Goal: Find specific page/section: Find specific page/section

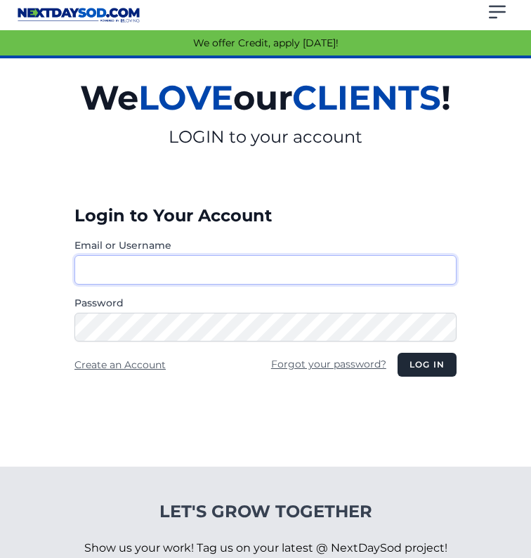
type input "********"
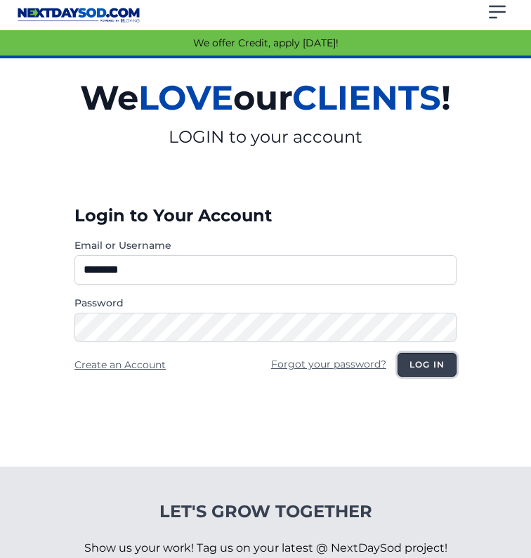
click at [427, 377] on button "Log in" at bounding box center [427, 365] width 59 height 24
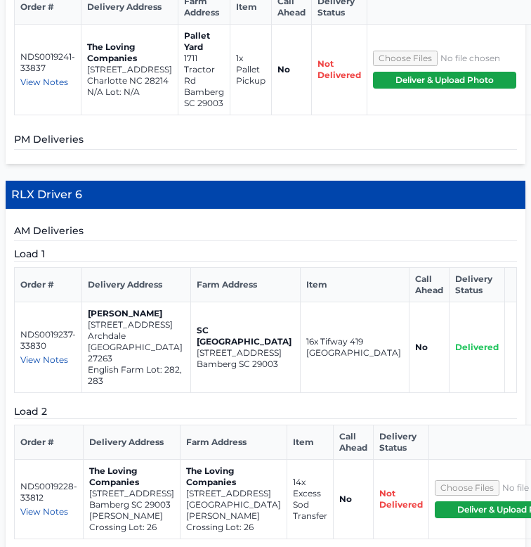
scroll to position [2777, 0]
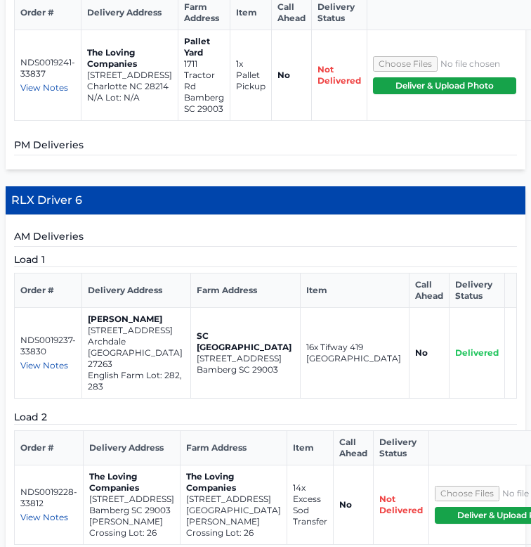
click at [41, 120] on td "NDS0019241-33837 View Notes haul empty pallets from shop to farm pallet yard: […" at bounding box center [48, 75] width 67 height 91
click at [38, 93] on span "View Notes" at bounding box center [44, 87] width 48 height 11
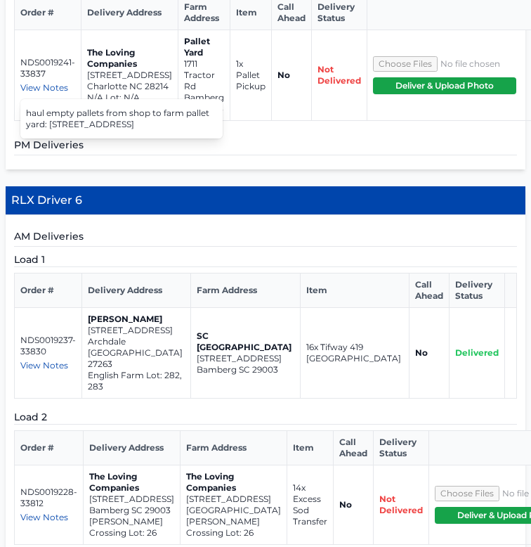
click at [119, 81] on p "[STREET_ADDRESS]" at bounding box center [129, 75] width 85 height 11
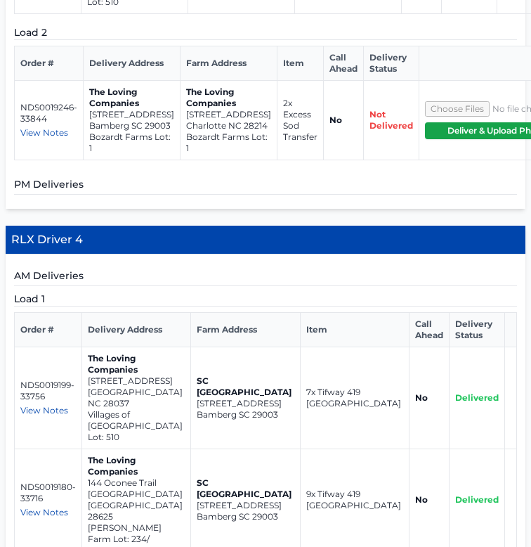
scroll to position [1718, 0]
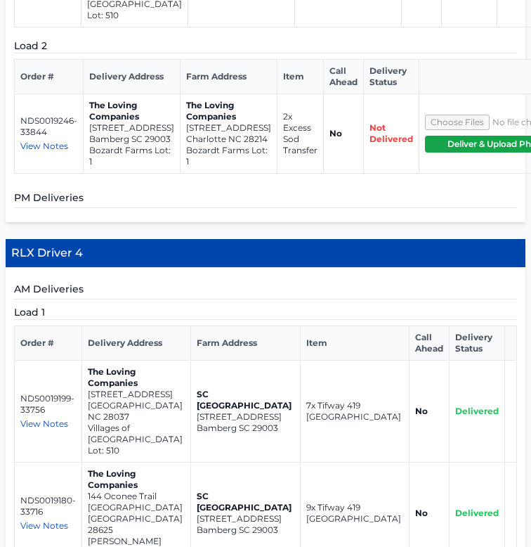
click at [28, 151] on span "View Notes" at bounding box center [44, 146] width 48 height 11
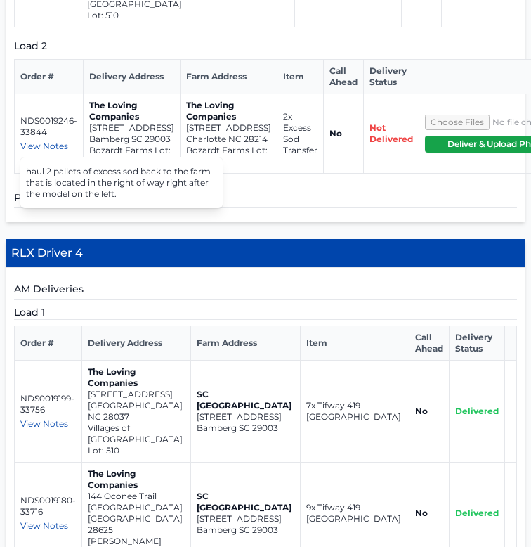
click at [119, 134] on p "[STREET_ADDRESS]" at bounding box center [131, 127] width 85 height 11
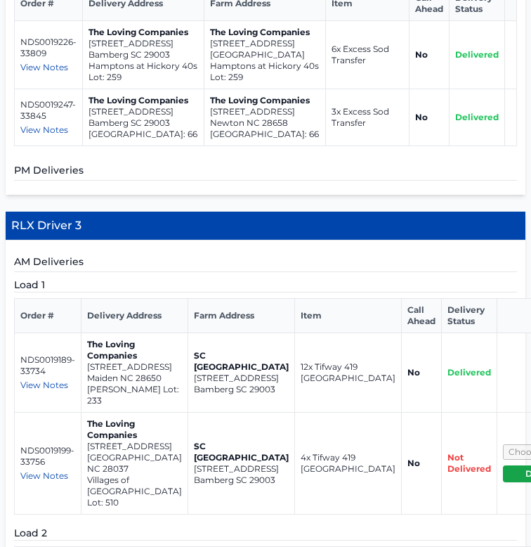
scroll to position [1230, 0]
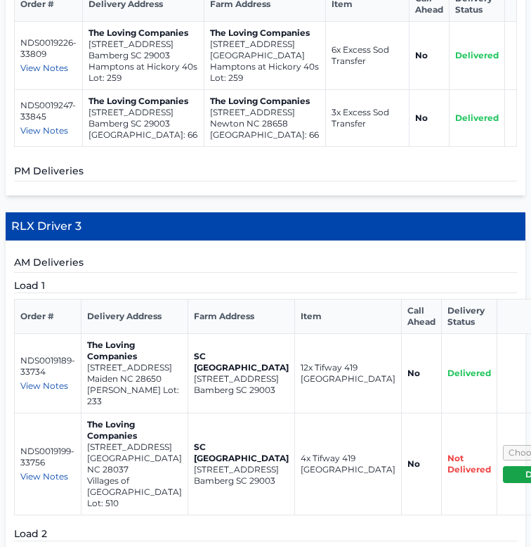
click at [20, 136] on span "View Notes" at bounding box center [44, 130] width 48 height 11
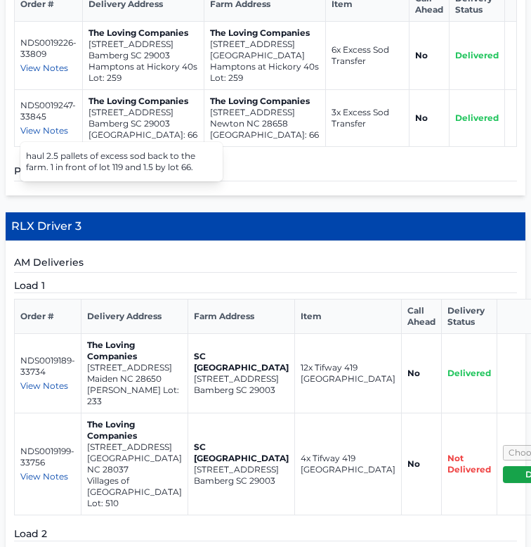
click at [36, 73] on span "View Notes" at bounding box center [44, 68] width 48 height 11
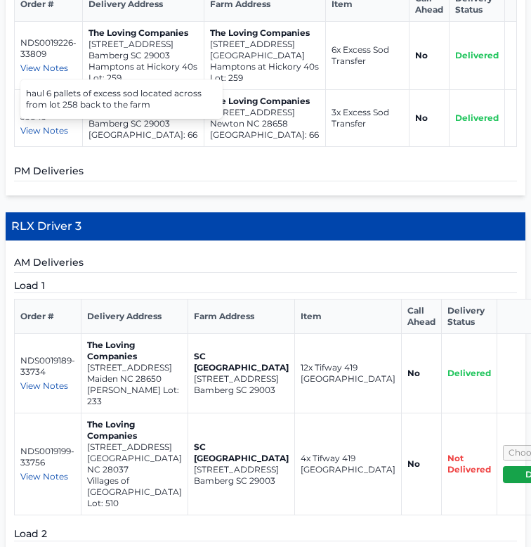
click at [39, 136] on span "View Notes" at bounding box center [44, 130] width 48 height 11
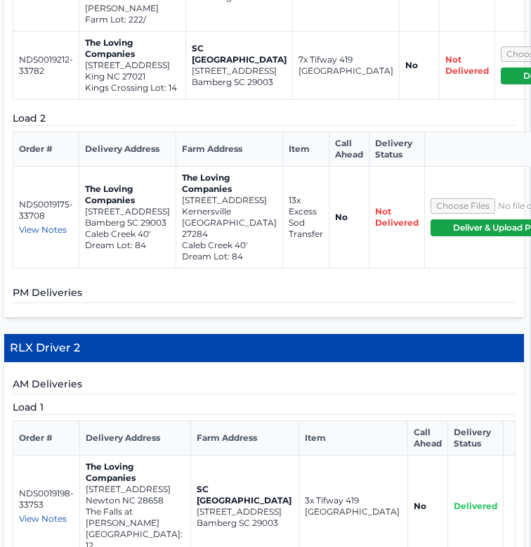
scroll to position [547, 1]
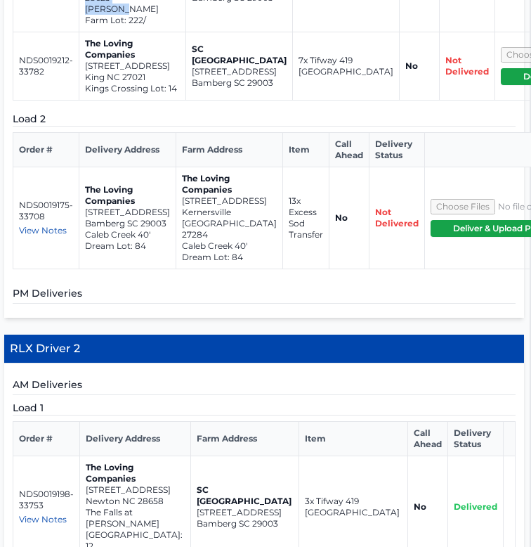
drag, startPoint x: 77, startPoint y: 125, endPoint x: 112, endPoint y: 176, distance: 61.8
drag, startPoint x: 124, startPoint y: 162, endPoint x: 73, endPoint y: 128, distance: 60.8
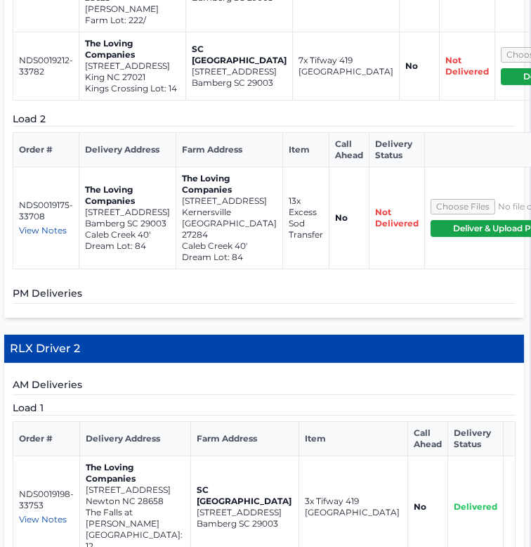
copy td "[STREET_ADDRESS]"
drag, startPoint x: 79, startPoint y: 238, endPoint x: 118, endPoint y: 287, distance: 62.5
click at [118, 100] on td "The Loving Companies [STREET_ADDRESS]" at bounding box center [132, 66] width 107 height 68
copy td "[STREET_ADDRESS]"
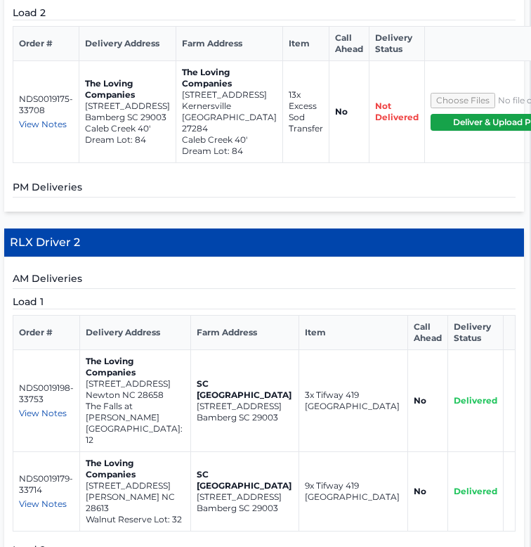
scroll to position [672, 1]
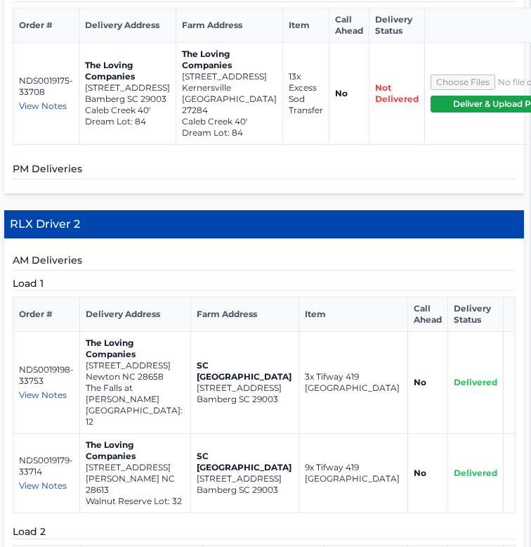
click at [21, 111] on span "View Notes" at bounding box center [43, 105] width 48 height 11
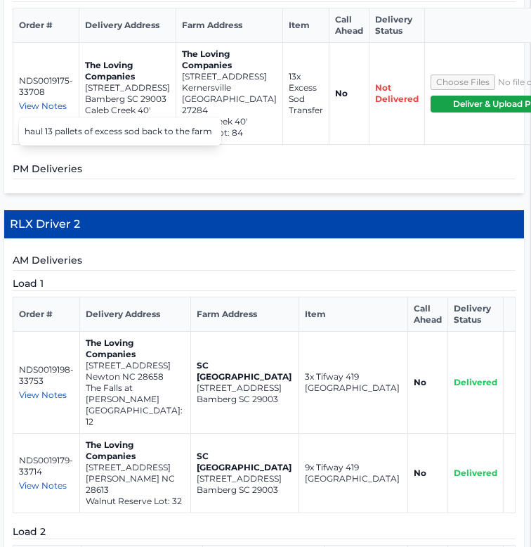
click at [193, 144] on td "The Loving Companies [STREET_ADDRESS] [GEOGRAPHIC_DATA] 40' Dream Lot: 84" at bounding box center [229, 93] width 107 height 102
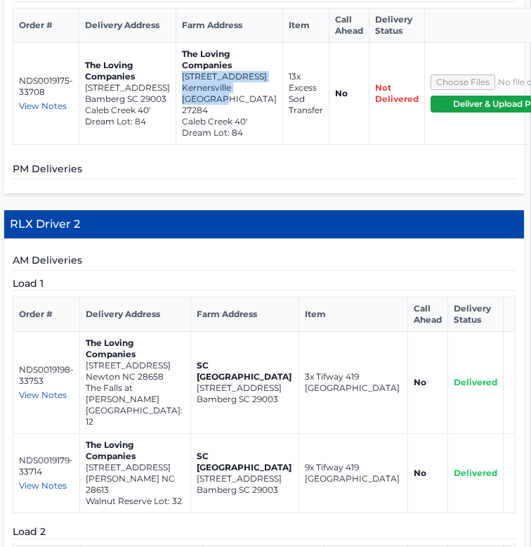
drag, startPoint x: 139, startPoint y: 306, endPoint x: 180, endPoint y: 350, distance: 60.2
click at [180, 144] on td "The Loving Companies [STREET_ADDRESS] [GEOGRAPHIC_DATA] 40' Dream Lot: 84" at bounding box center [229, 93] width 107 height 102
copy td "[STREET_ADDRESS]"
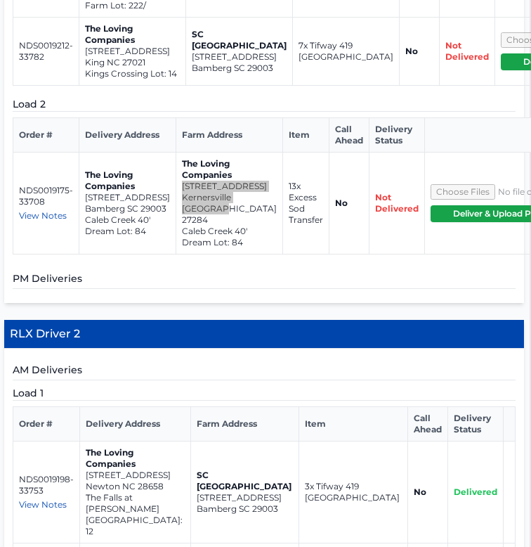
scroll to position [559, 1]
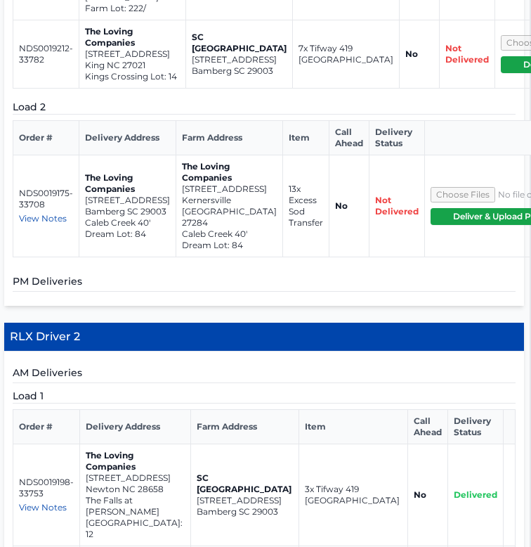
drag, startPoint x: 84, startPoint y: 115, endPoint x: 118, endPoint y: 152, distance: 50.7
copy td "[STREET_ADDRESS]"
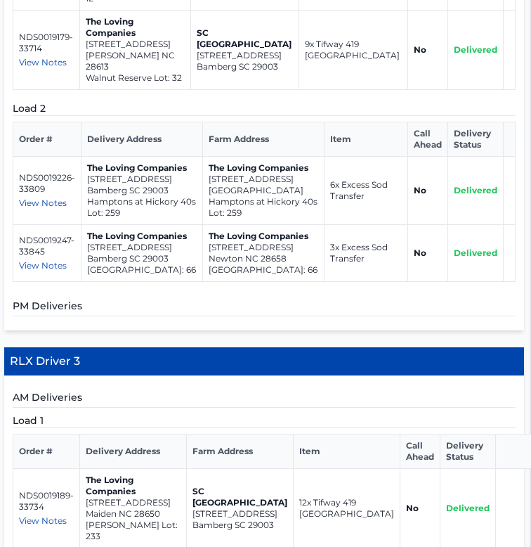
scroll to position [1096, 1]
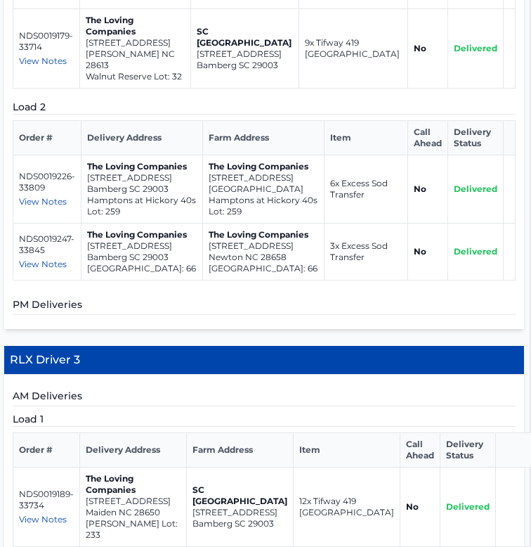
drag, startPoint x: 80, startPoint y: 192, endPoint x: 167, endPoint y: 204, distance: 87.3
copy td "[STREET_ADDRESS]"
drag, startPoint x: 163, startPoint y: 269, endPoint x: 79, endPoint y: 260, distance: 84.1
click at [80, 88] on td "The Loving Companies [STREET_ADDRESS][PERSON_NAME] [GEOGRAPHIC_DATA] Lot: 32" at bounding box center [135, 47] width 111 height 79
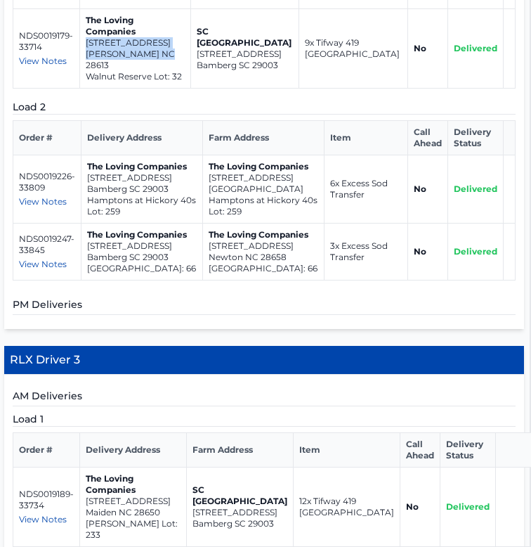
copy td "[STREET_ADDRESS][PERSON_NAME]"
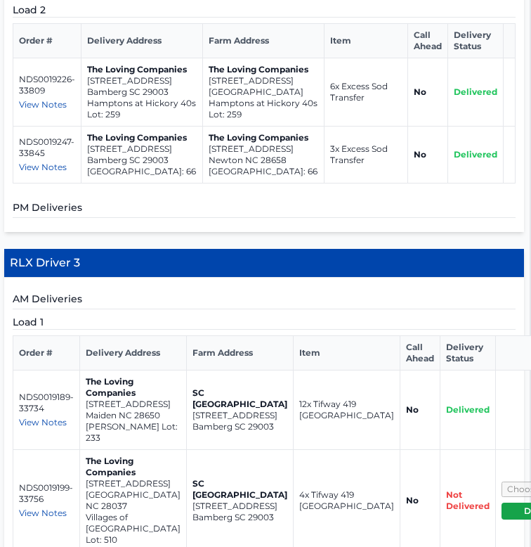
scroll to position [1203, 1]
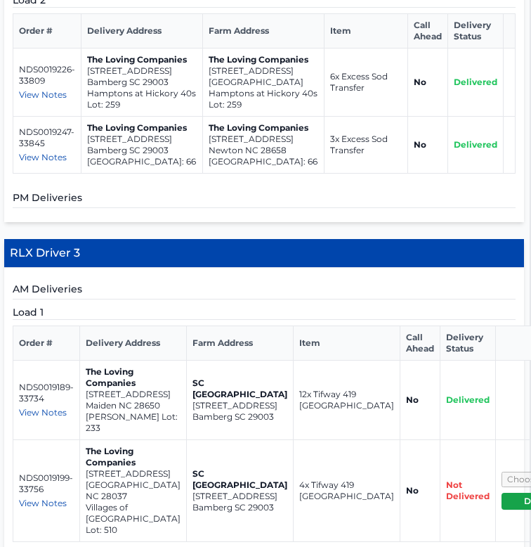
click at [46, 100] on span "View Notes" at bounding box center [43, 94] width 48 height 11
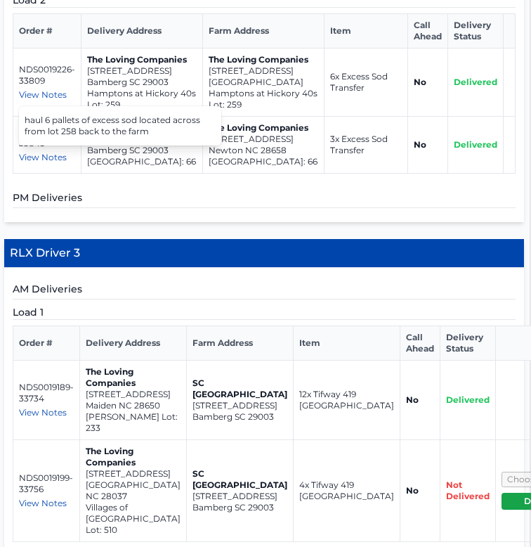
click at [51, 162] on span "View Notes" at bounding box center [43, 157] width 48 height 11
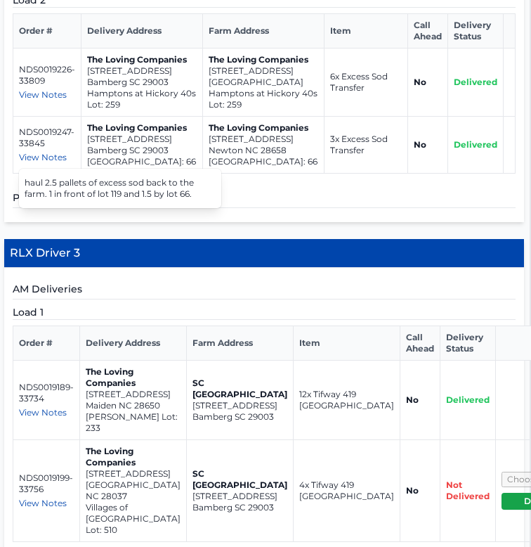
click at [233, 77] on p "[STREET_ADDRESS]" at bounding box center [264, 70] width 110 height 11
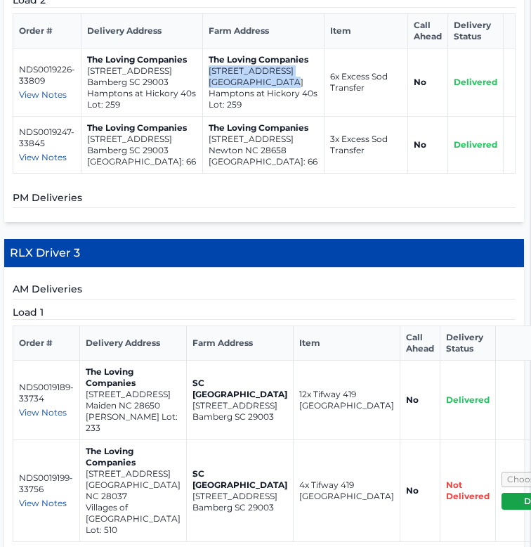
drag, startPoint x: 196, startPoint y: 275, endPoint x: 270, endPoint y: 296, distance: 76.7
click at [270, 116] on td "The Loving Companies [STREET_ADDRESS] Hamptons at [GEOGRAPHIC_DATA] 40s Lot: 259" at bounding box center [263, 82] width 122 height 68
copy td "[STREET_ADDRESS]"
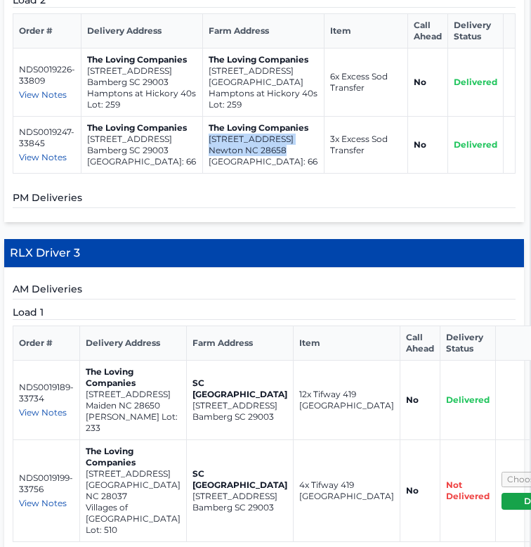
drag, startPoint x: 273, startPoint y: 368, endPoint x: 196, endPoint y: 354, distance: 77.9
click at [202, 173] on td "The Loving Companies [STREET_ADDRESS]" at bounding box center [263, 144] width 122 height 57
copy td "[STREET_ADDRESS]"
drag, startPoint x: 158, startPoint y: 161, endPoint x: 80, endPoint y: 154, distance: 78.3
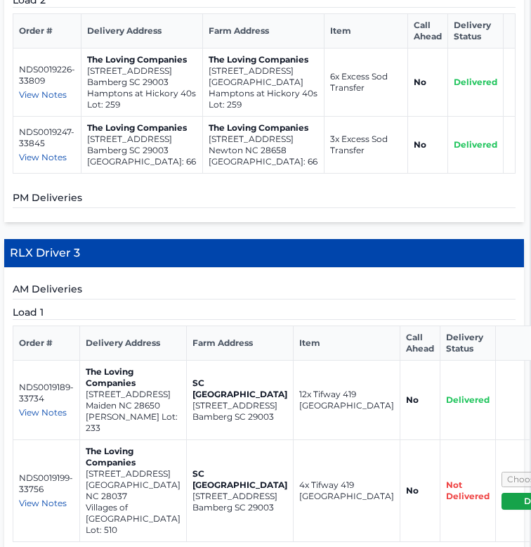
copy td "[STREET_ADDRESS][PERSON_NAME]"
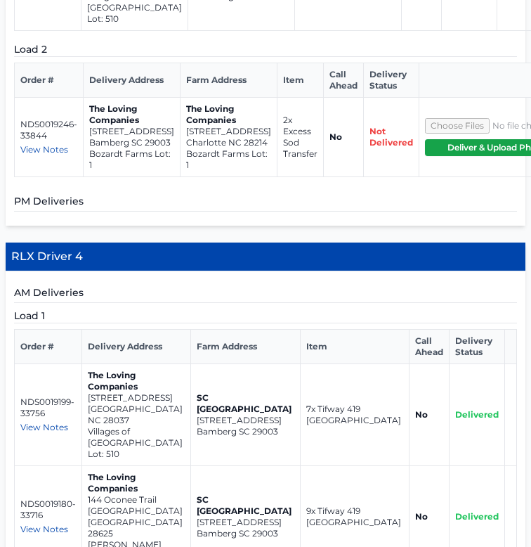
scroll to position [1715, 0]
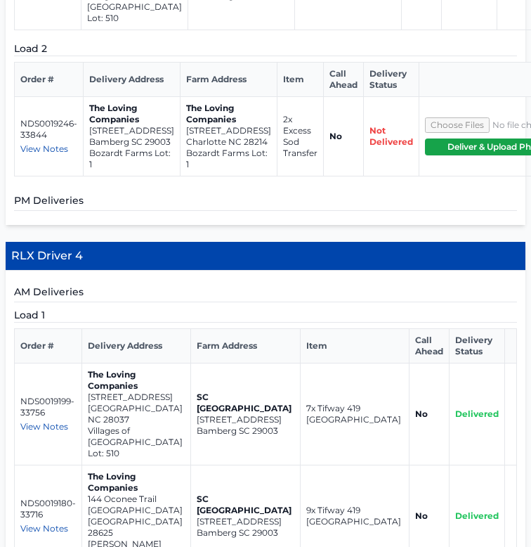
drag, startPoint x: 84, startPoint y: 96, endPoint x: 122, endPoint y: 129, distance: 50.4
copy td "[STREET_ADDRESS]"
drag, startPoint x: 82, startPoint y: 223, endPoint x: 127, endPoint y: 262, distance: 59.8
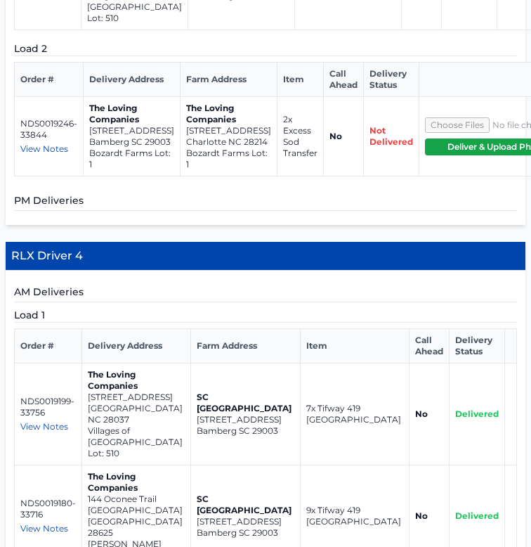
click at [48, 154] on span "View Notes" at bounding box center [44, 148] width 48 height 11
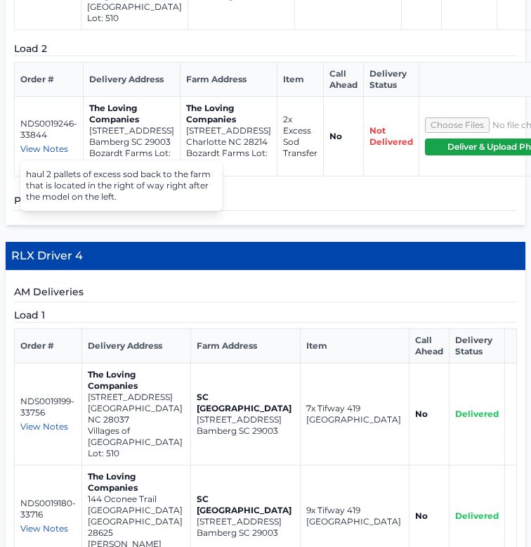
click at [278, 176] on td "2x Excess Sod Transfer" at bounding box center [301, 135] width 46 height 79
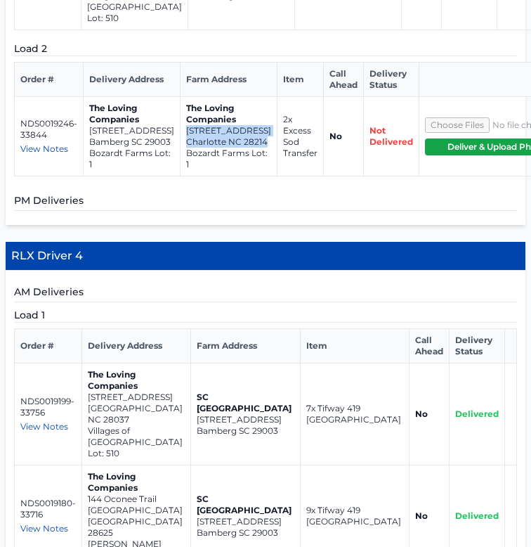
drag, startPoint x: 143, startPoint y: 415, endPoint x: 188, endPoint y: 453, distance: 59.8
click at [188, 176] on td "The Loving Companies [STREET_ADDRESS] Bozardt Farms Lot: 1" at bounding box center [229, 135] width 97 height 79
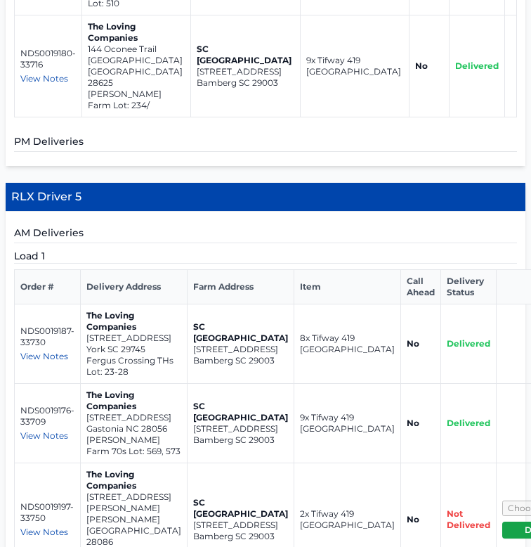
scroll to position [2176, 0]
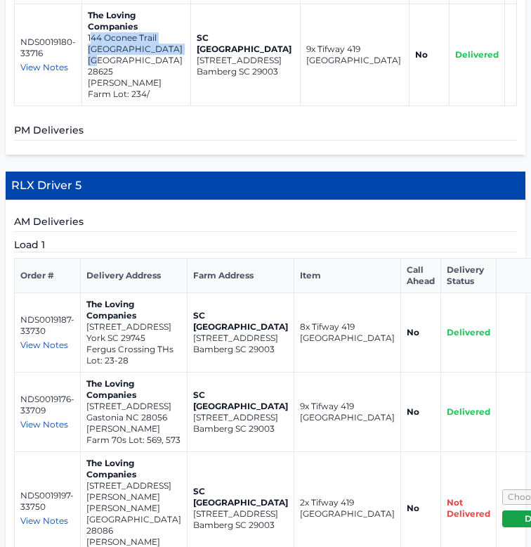
drag, startPoint x: 169, startPoint y: 316, endPoint x: 84, endPoint y: 309, distance: 84.6
click at [84, 105] on td "The Loving Companies [STREET_ADDRESS][PERSON_NAME]/" at bounding box center [136, 55] width 109 height 102
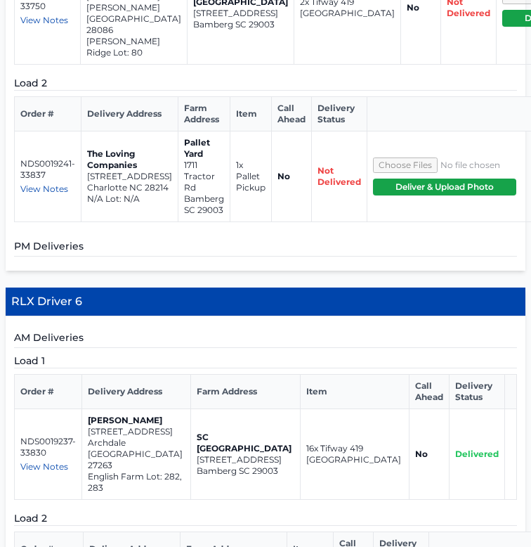
scroll to position [2675, 0]
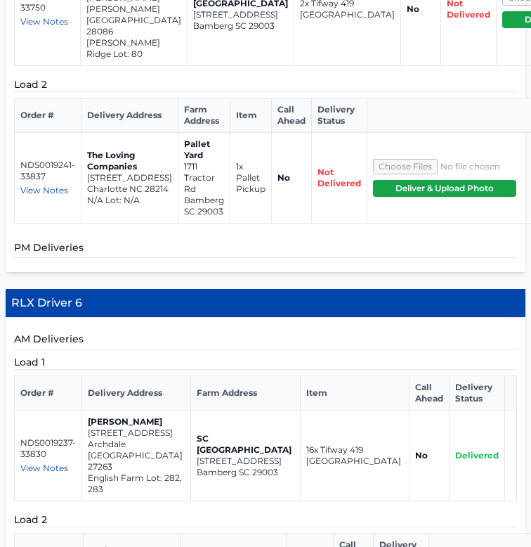
drag, startPoint x: 87, startPoint y: 61, endPoint x: 112, endPoint y: 77, distance: 30.0
drag, startPoint x: 108, startPoint y: 106, endPoint x: 78, endPoint y: 61, distance: 54.2
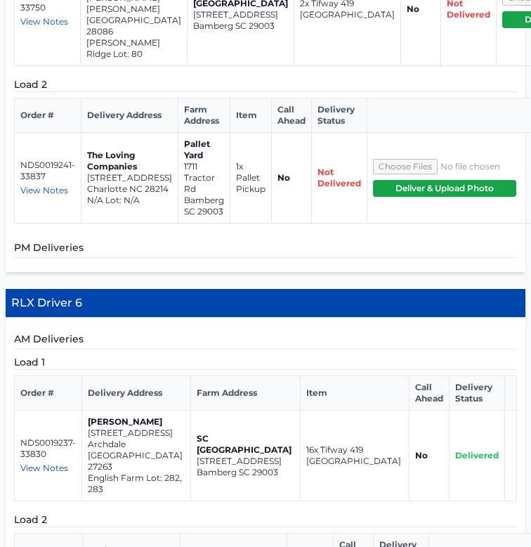
drag, startPoint x: 86, startPoint y: 199, endPoint x: 110, endPoint y: 223, distance: 34.3
drag, startPoint x: 110, startPoint y: 223, endPoint x: 99, endPoint y: 208, distance: 19.1
drag, startPoint x: 123, startPoint y: 241, endPoint x: 82, endPoint y: 202, distance: 57.2
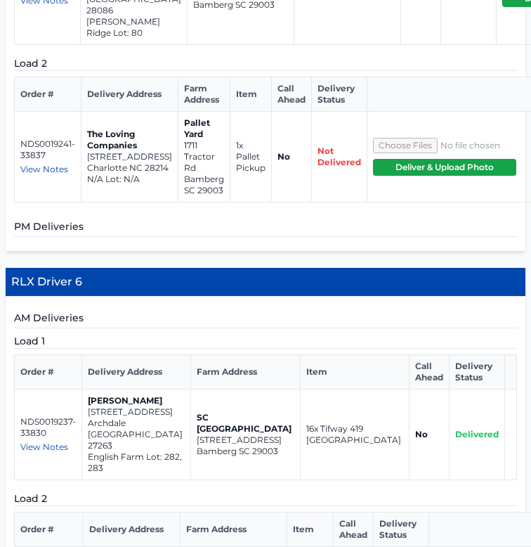
scroll to position [2697, 0]
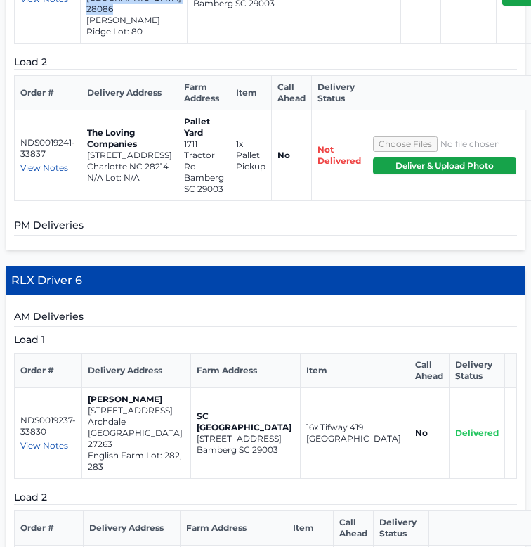
drag, startPoint x: 80, startPoint y: 300, endPoint x: 124, endPoint y: 339, distance: 58.7
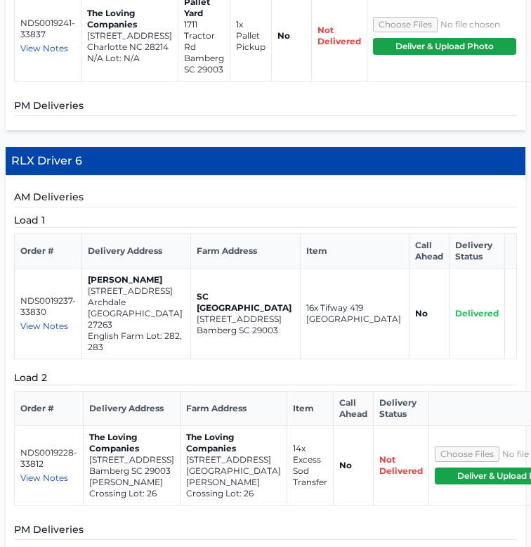
scroll to position [2821, 0]
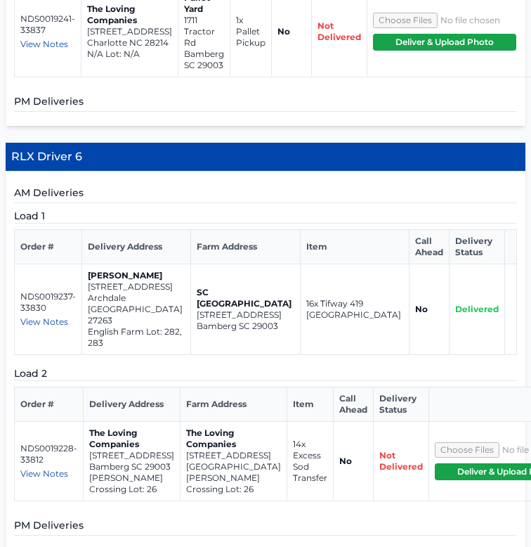
click at [52, 49] on span "View Notes" at bounding box center [44, 44] width 48 height 11
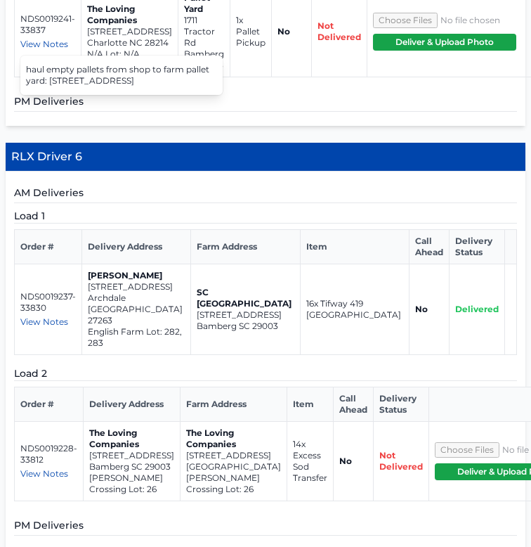
click at [87, 37] on p "[STREET_ADDRESS]" at bounding box center [129, 31] width 85 height 11
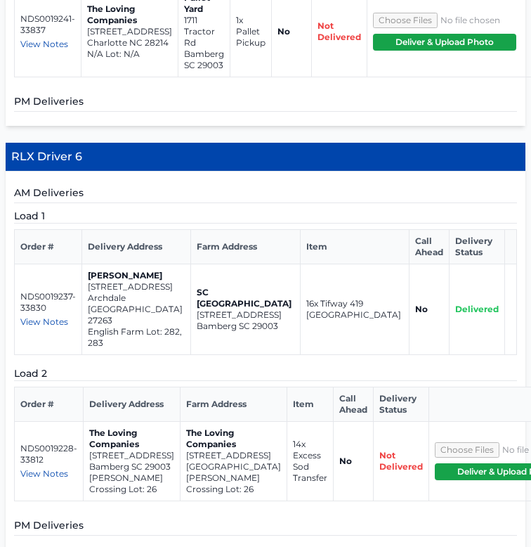
drag, startPoint x: 77, startPoint y: 362, endPoint x: 129, endPoint y: 394, distance: 60.9
click at [129, 77] on td "The Loving Companies [STREET_ADDRESS] N/A Lot: N/A" at bounding box center [130, 31] width 97 height 91
drag, startPoint x: 122, startPoint y: 398, endPoint x: 89, endPoint y: 376, distance: 40.0
click at [89, 77] on td "The Loving Companies [STREET_ADDRESS] N/A Lot: N/A" at bounding box center [130, 31] width 97 height 91
drag, startPoint x: 121, startPoint y: 410, endPoint x: 79, endPoint y: 365, distance: 61.1
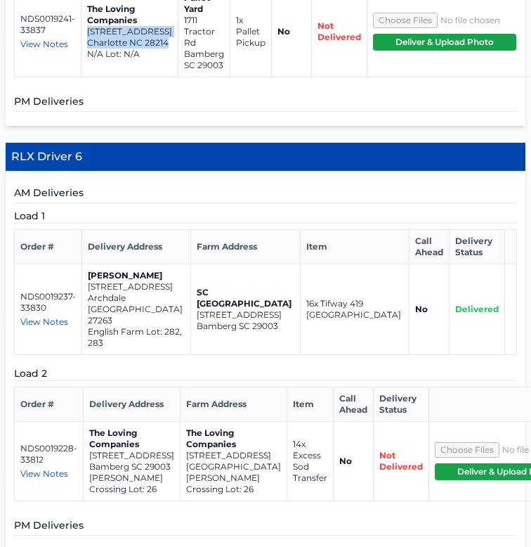
click at [82, 77] on td "The Loving Companies [STREET_ADDRESS] N/A Lot: N/A" at bounding box center [130, 31] width 97 height 91
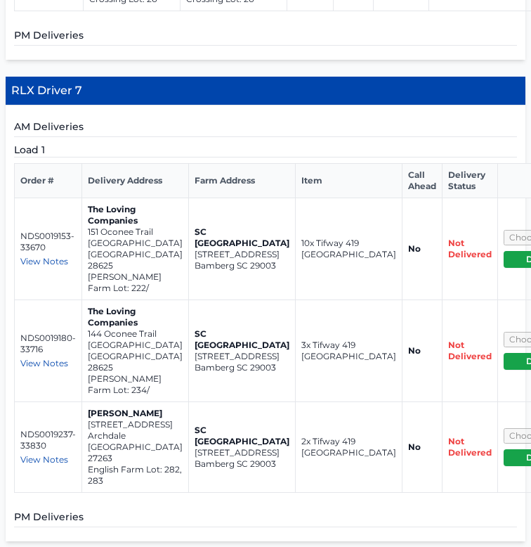
scroll to position [3310, 0]
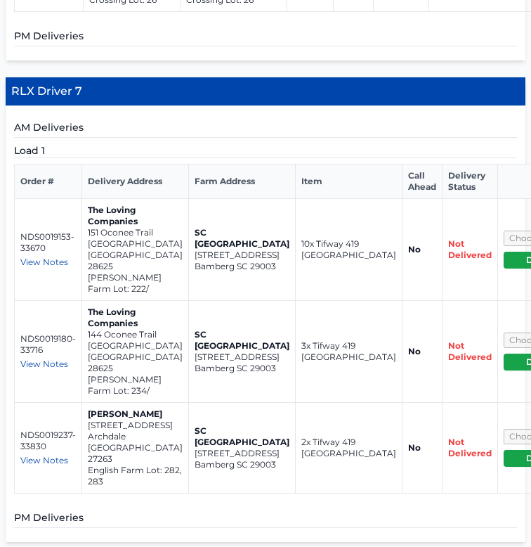
drag, startPoint x: 166, startPoint y: 164, endPoint x: 82, endPoint y: 154, distance: 84.3
drag, startPoint x: 143, startPoint y: 301, endPoint x: 182, endPoint y: 356, distance: 67.7
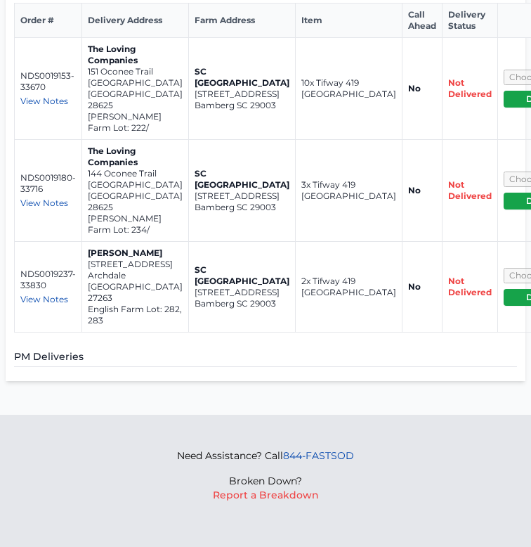
scroll to position [3818, 0]
drag, startPoint x: 84, startPoint y: 113, endPoint x: 124, endPoint y: 148, distance: 52.3
click at [124, 139] on td "The Loving Companies [STREET_ADDRESS][PERSON_NAME]/" at bounding box center [135, 88] width 107 height 102
drag, startPoint x: 79, startPoint y: 226, endPoint x: 119, endPoint y: 259, distance: 51.9
click at [119, 241] on td "The Loving Companies [STREET_ADDRESS][PERSON_NAME]/" at bounding box center [135, 190] width 107 height 102
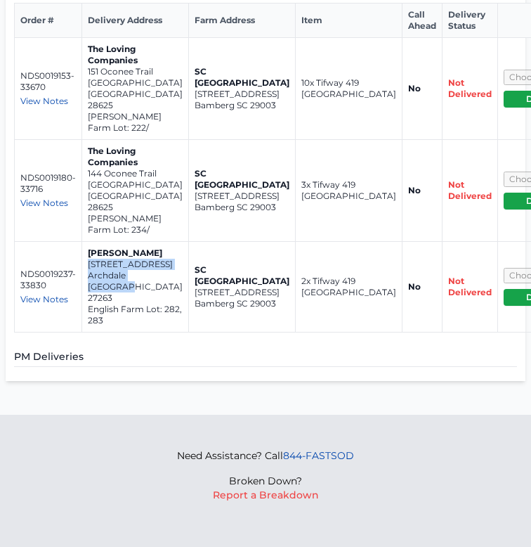
drag, startPoint x: 83, startPoint y: 339, endPoint x: 129, endPoint y: 373, distance: 56.8
click at [129, 332] on td "[PERSON_NAME] [STREET_ADDRESS] English Farm Lot: 282, 283" at bounding box center [135, 286] width 107 height 91
